Goal: Information Seeking & Learning: Check status

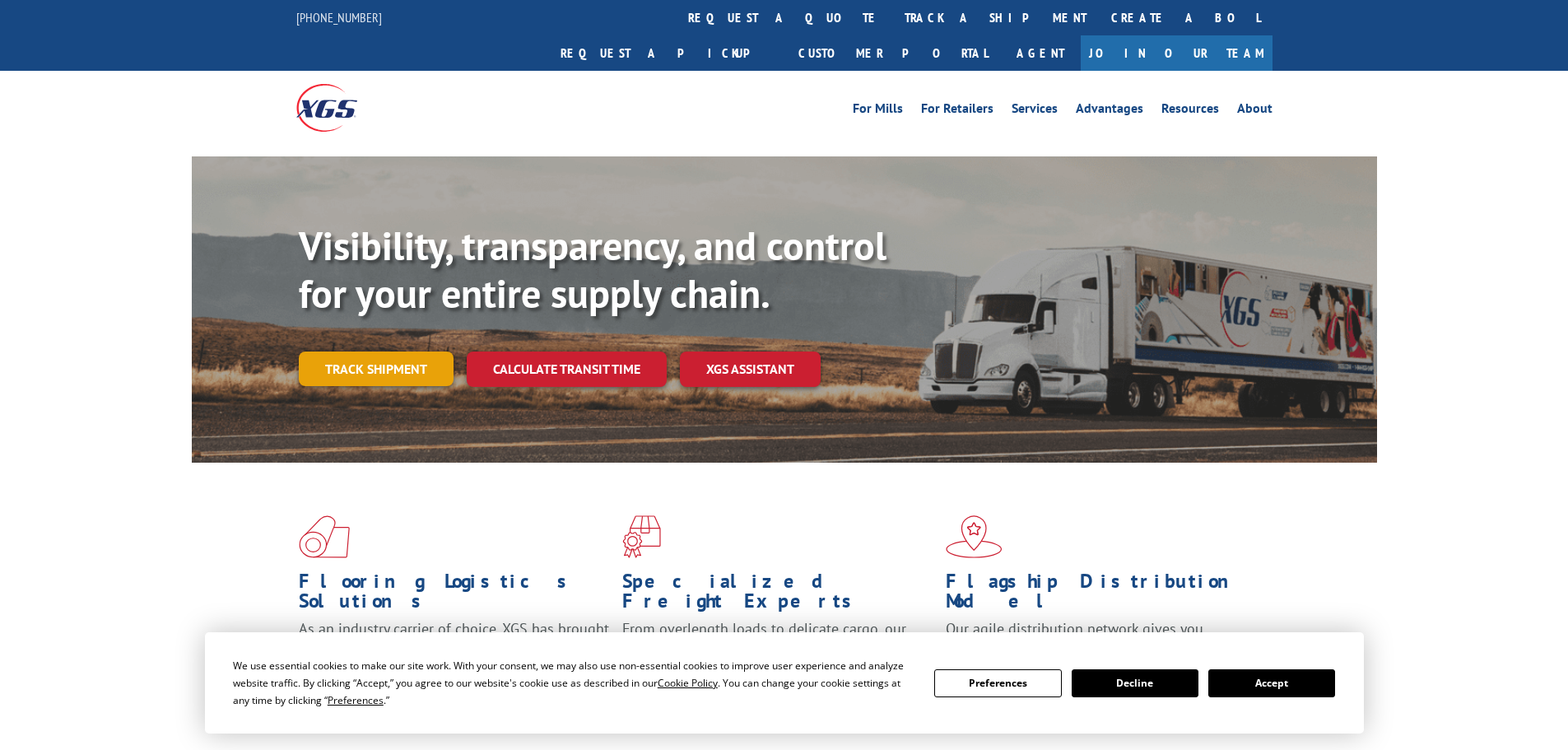
click at [388, 351] on link "Track shipment" at bounding box center [376, 368] width 155 height 34
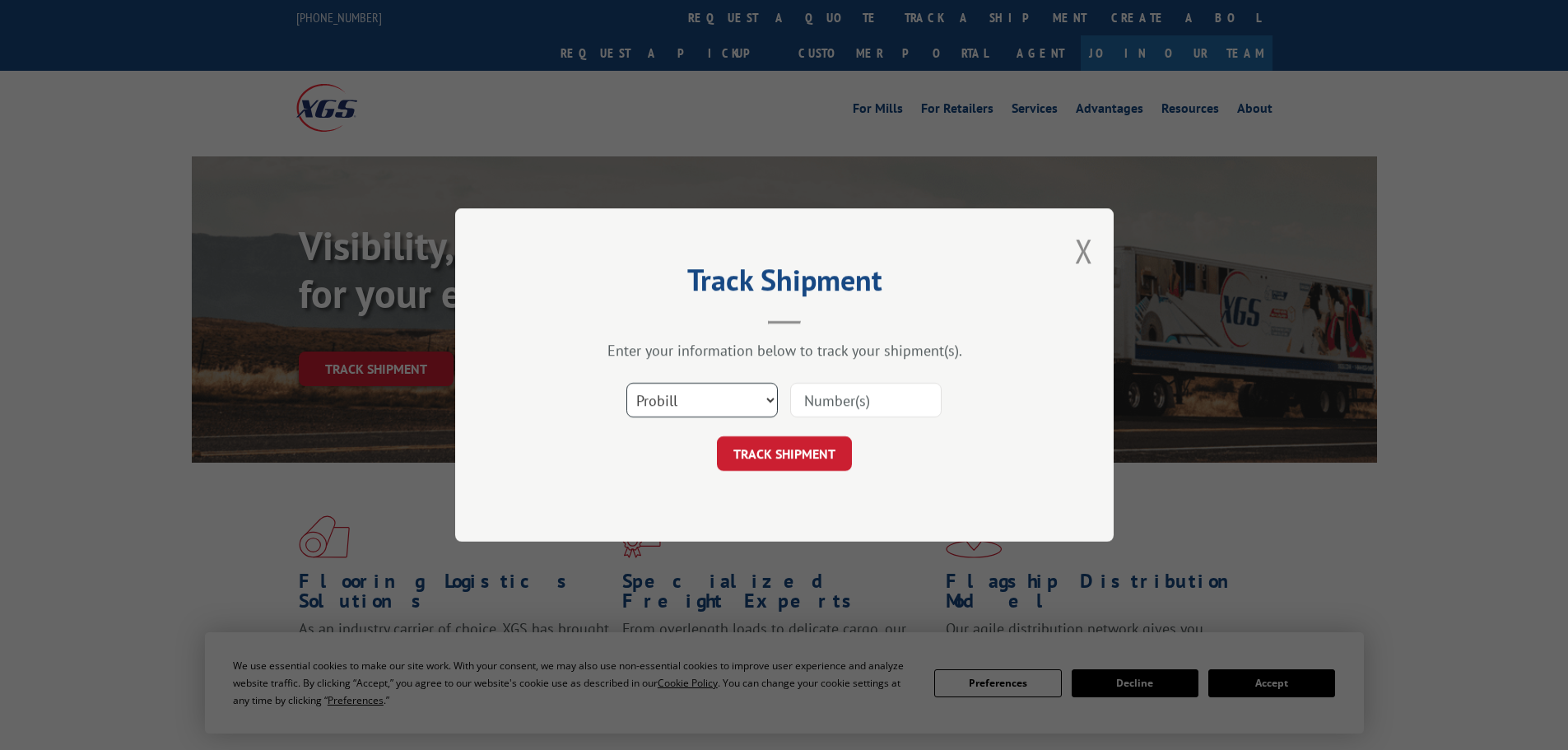
click at [701, 403] on select "Select category... Probill BOL PO" at bounding box center [702, 400] width 151 height 34
select select "bol"
click at [627, 383] on select "Select category... Probill BOL PO" at bounding box center [702, 400] width 151 height 34
paste input "7066184"
type input "7066184"
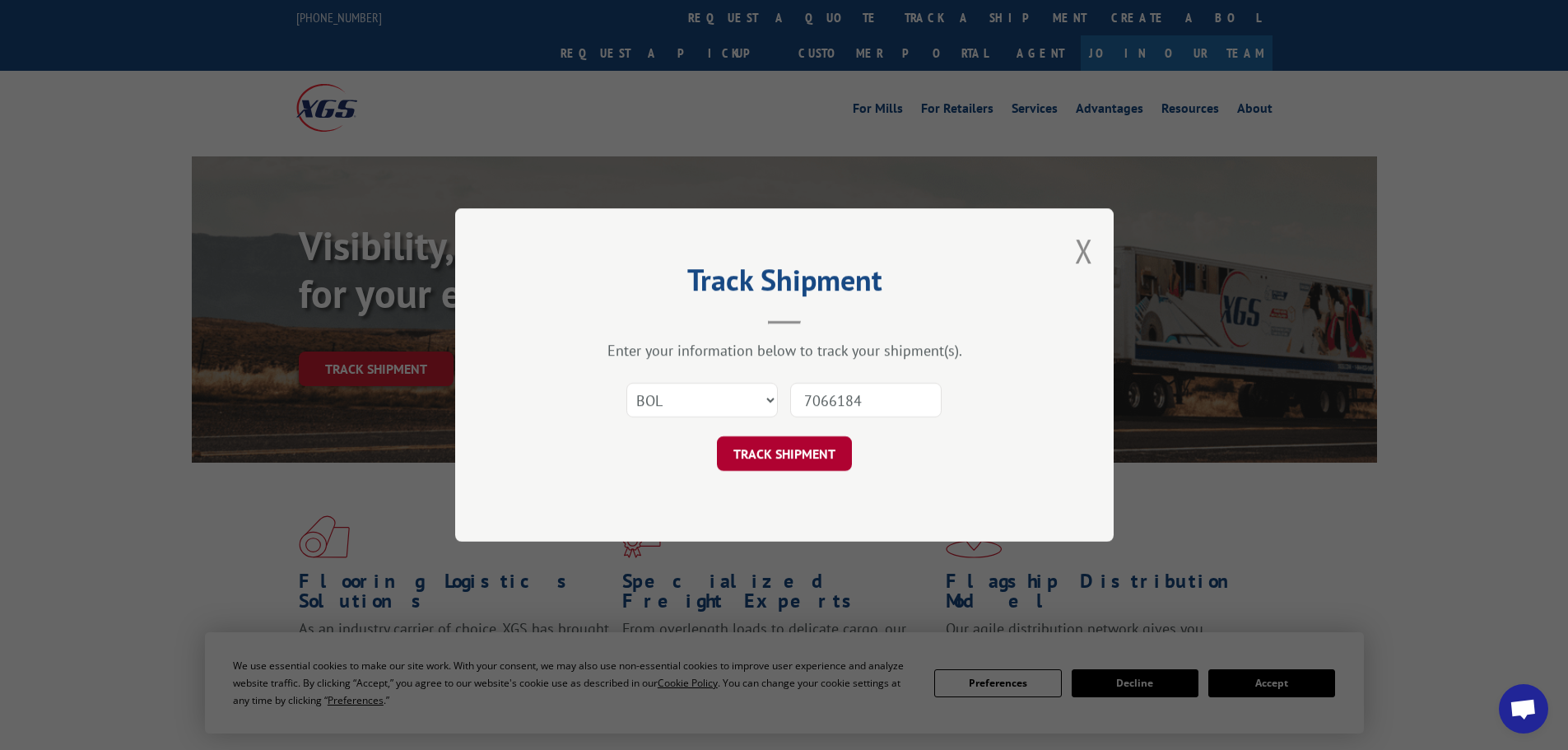
click at [788, 449] on button "TRACK SHIPMENT" at bounding box center [784, 453] width 135 height 34
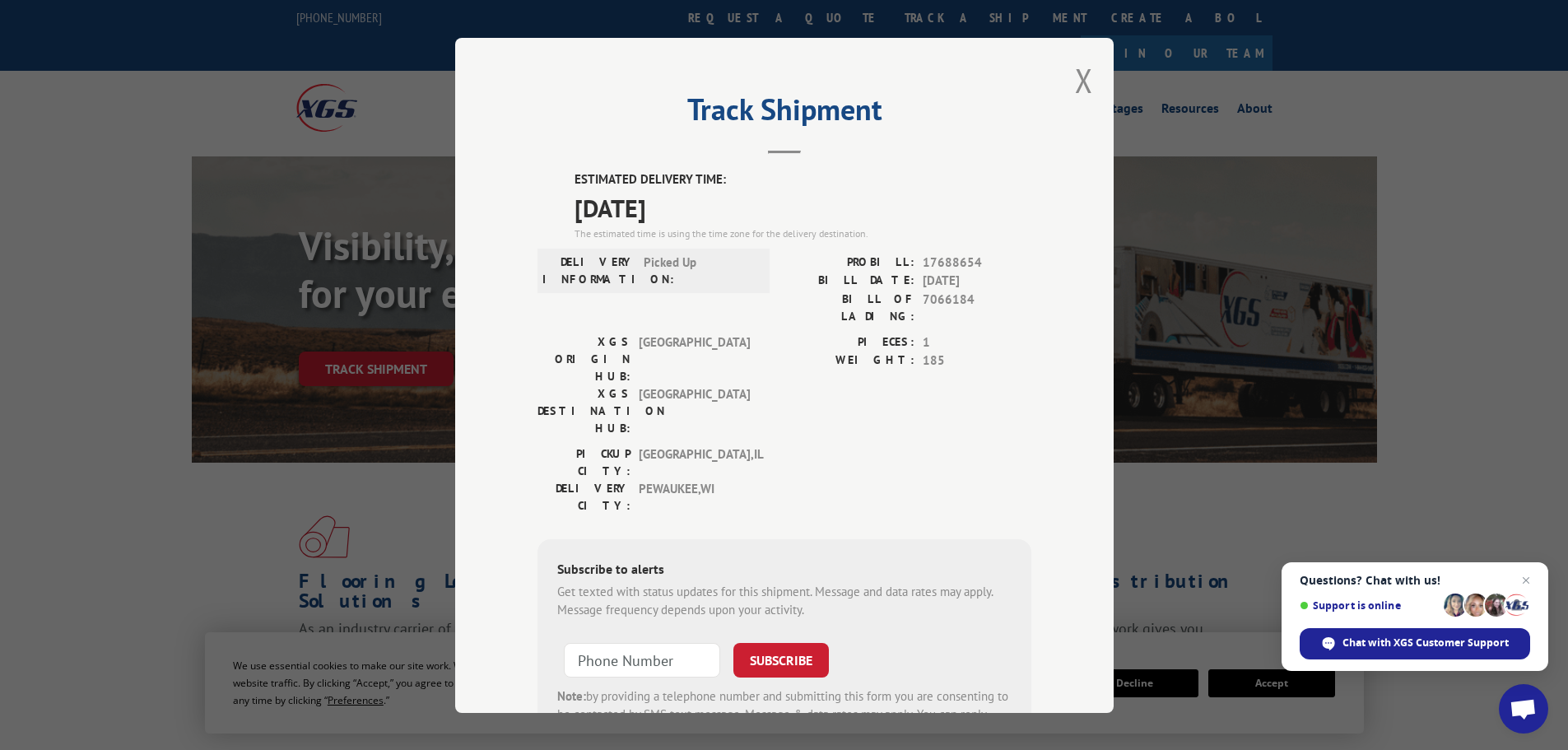
drag, startPoint x: 567, startPoint y: 179, endPoint x: 712, endPoint y: 210, distance: 148.3
click at [712, 210] on div "ESTIMATED DELIVERY TIME: [DATE] The estimated time is using the time zone for t…" at bounding box center [784, 466] width 494 height 592
copy div "ESTIMATED DELIVERY TIME: [DATE]"
click at [1080, 79] on button "Close modal" at bounding box center [1084, 80] width 18 height 44
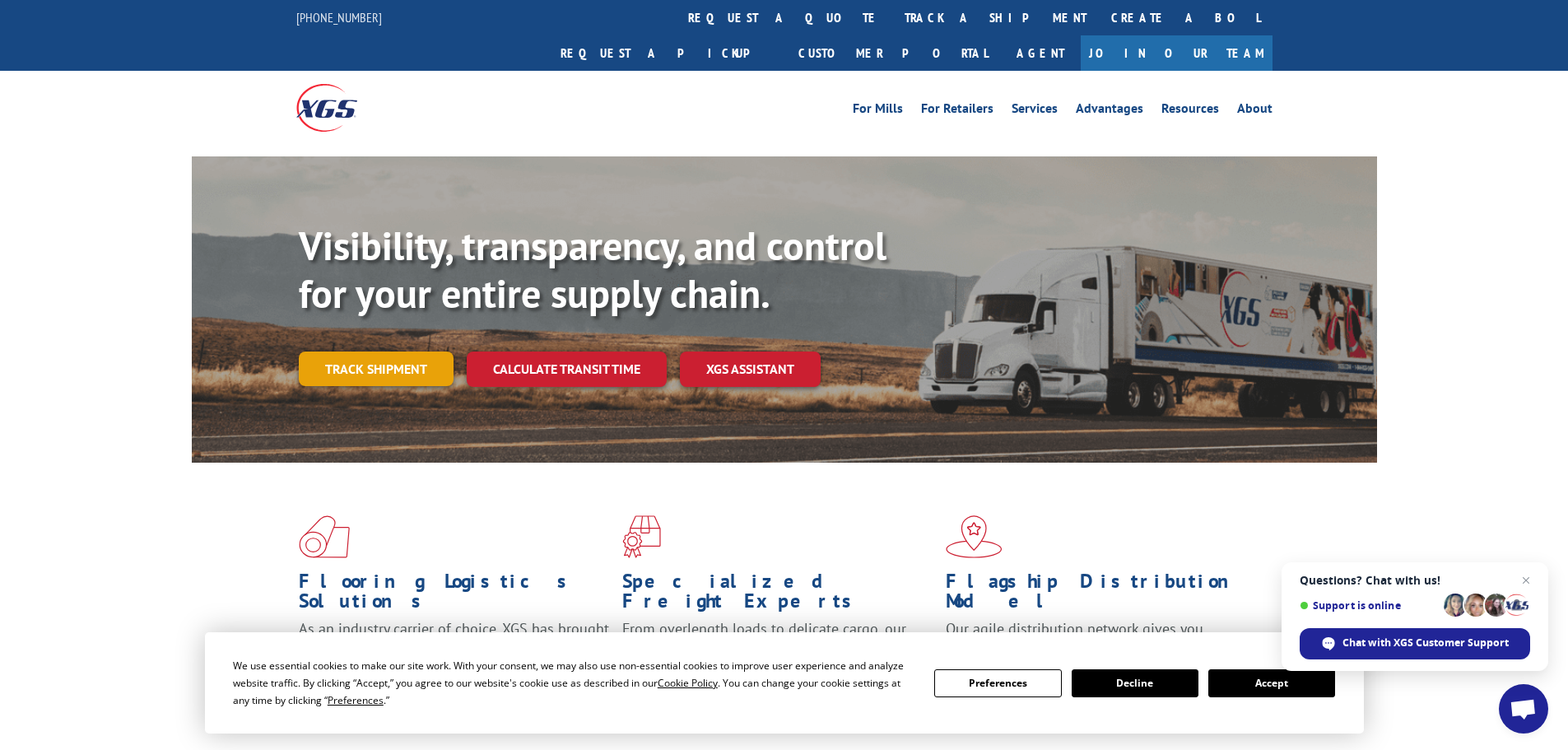
click at [360, 351] on link "Track shipment" at bounding box center [376, 368] width 155 height 34
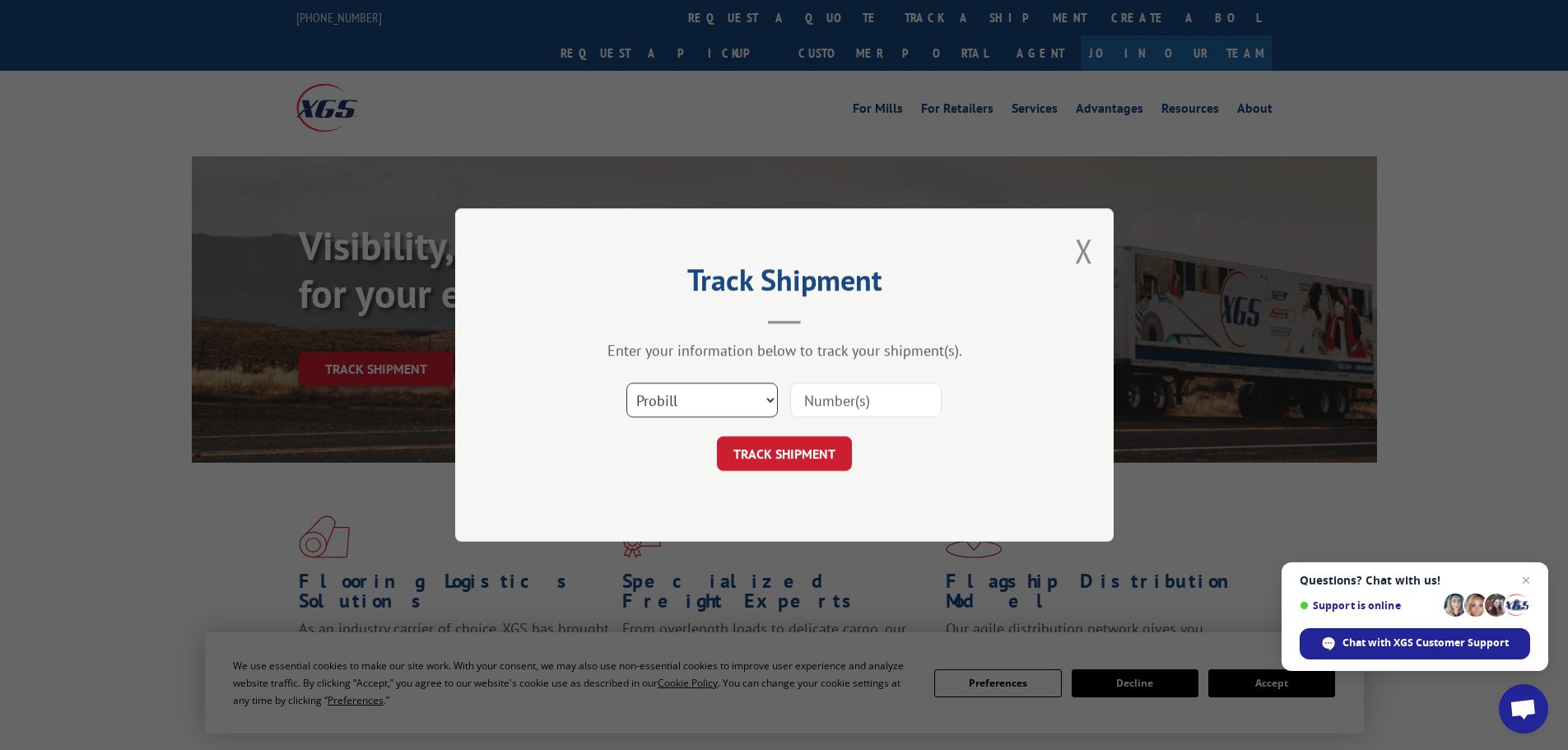
click at [737, 394] on select "Select category... Probill BOL PO" at bounding box center [702, 400] width 151 height 34
select select "bol"
click at [627, 383] on select "Select category... Probill BOL PO" at bounding box center [702, 400] width 151 height 34
click at [833, 405] on input at bounding box center [866, 400] width 151 height 34
paste input "7063906"
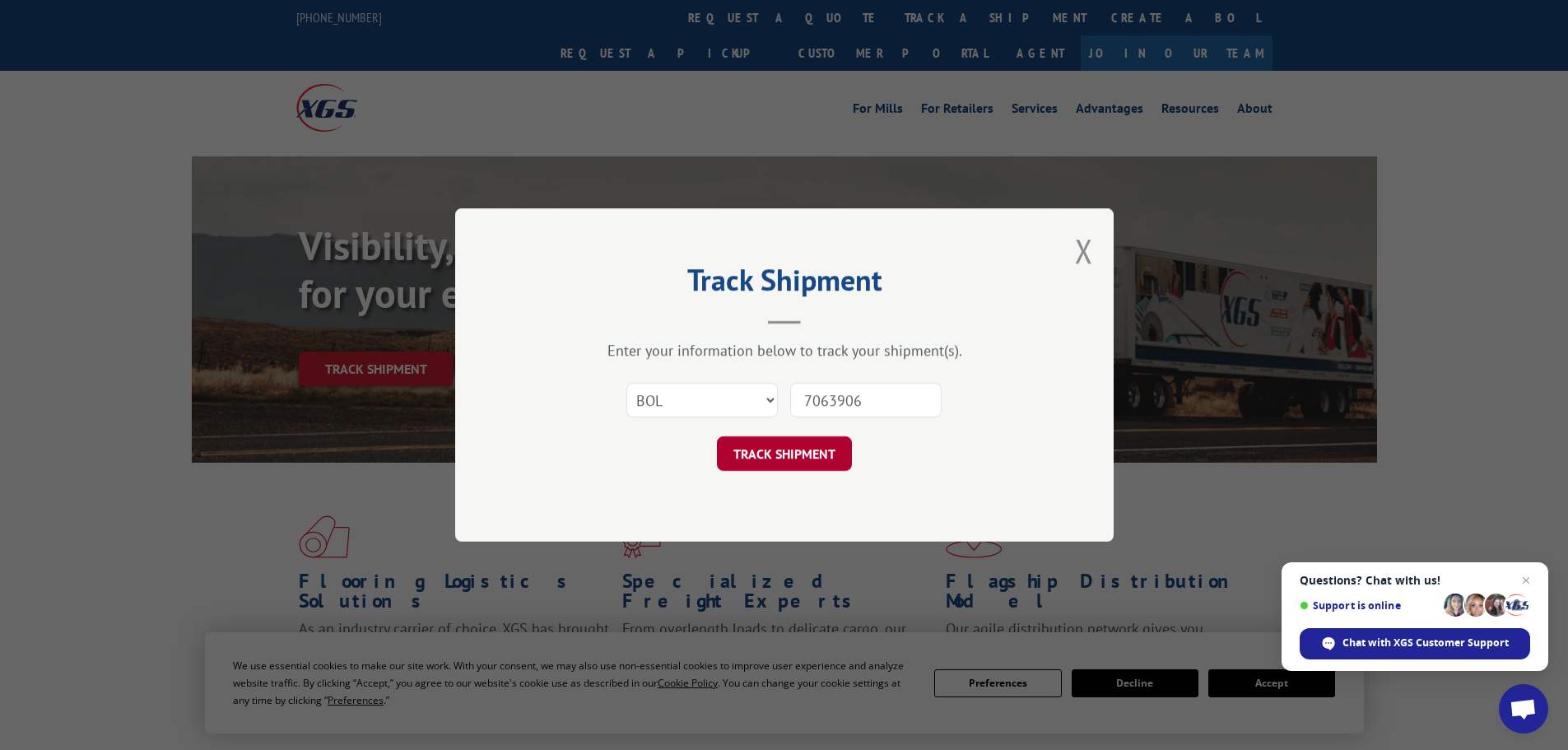
type input "7063906"
click at [759, 455] on button "TRACK SHIPMENT" at bounding box center [784, 453] width 135 height 34
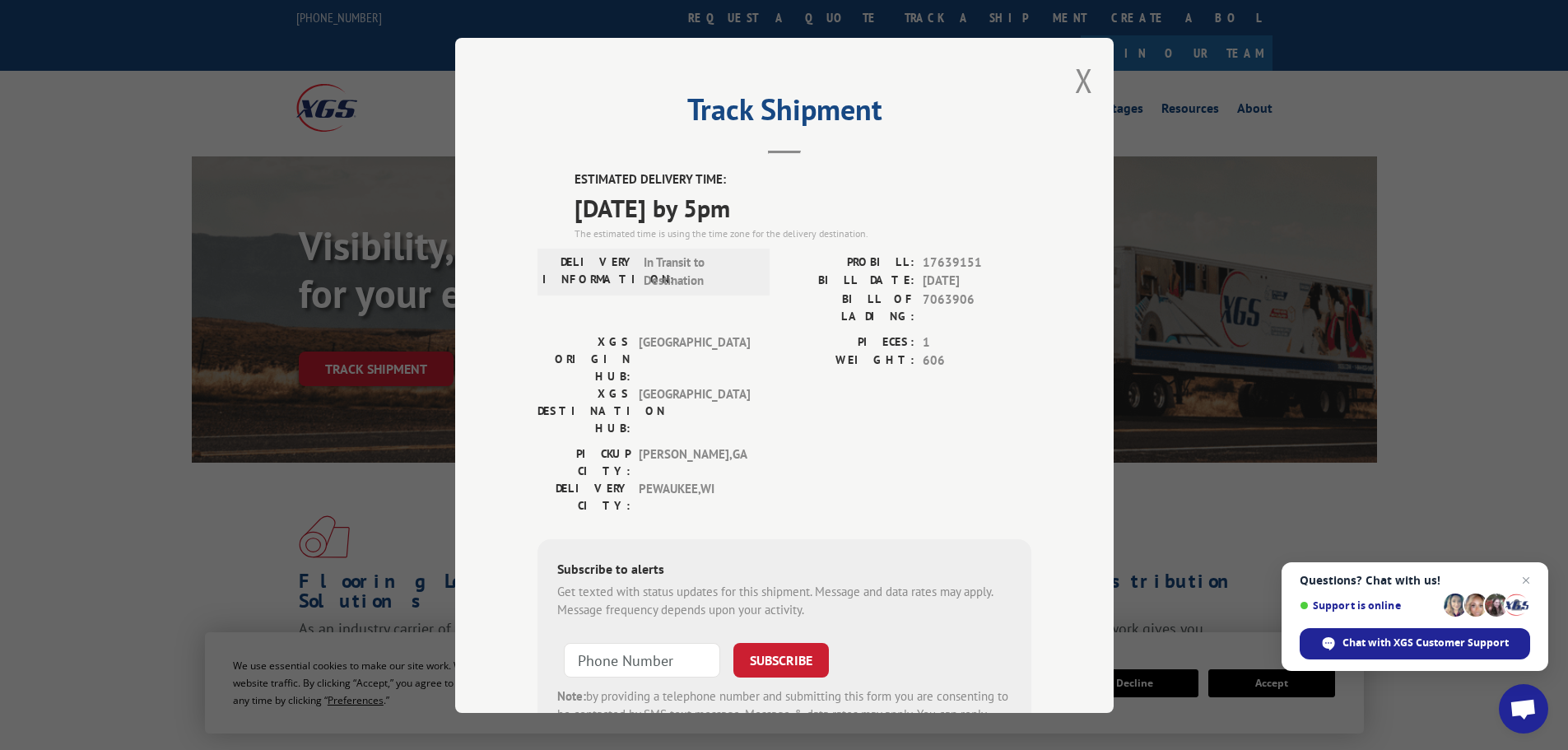
drag, startPoint x: 569, startPoint y: 163, endPoint x: 841, endPoint y: 211, distance: 276.2
click at [841, 211] on div "Track Shipment ESTIMATED DELIVERY TIME: [DATE] by 5pm The estimated time is usi…" at bounding box center [784, 376] width 658 height 675
copy div "ESTIMATED DELIVERY TIME: [DATE] by 5pm"
